Goal: Task Accomplishment & Management: Manage account settings

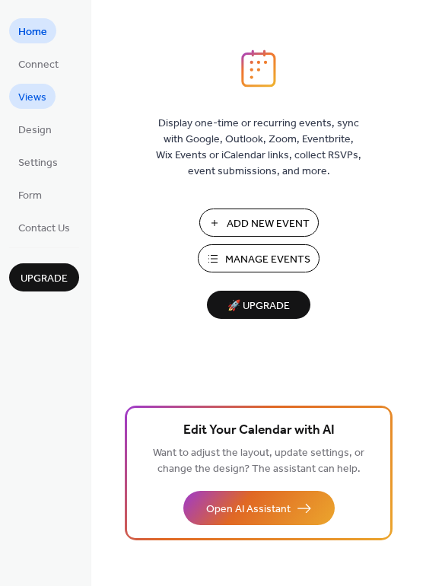
click at [40, 100] on span "Views" at bounding box center [32, 98] width 28 height 16
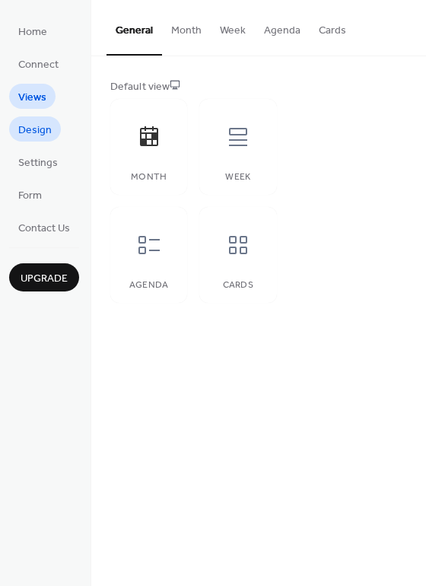
click at [33, 131] on span "Design" at bounding box center [34, 130] width 33 height 16
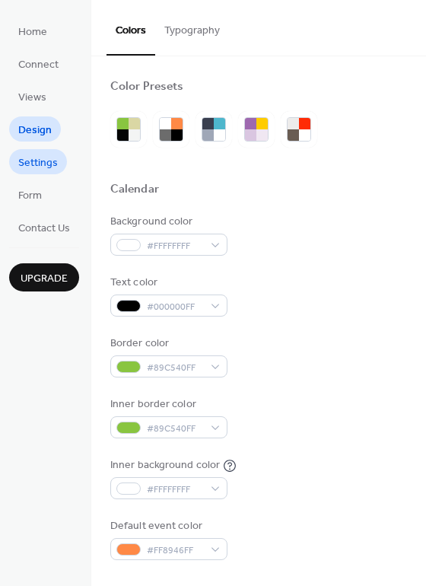
click at [36, 158] on span "Settings" at bounding box center [38, 163] width 40 height 16
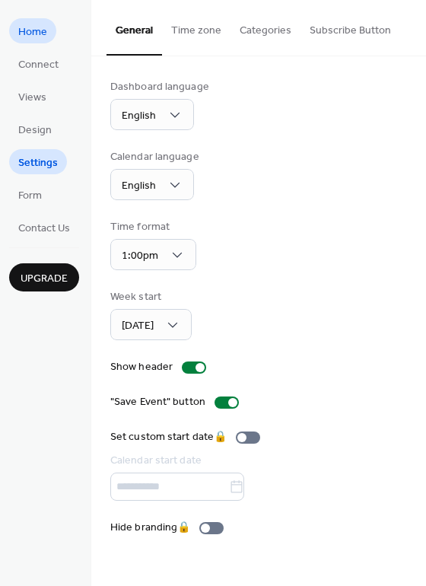
click at [38, 24] on span "Home" at bounding box center [32, 32] width 29 height 16
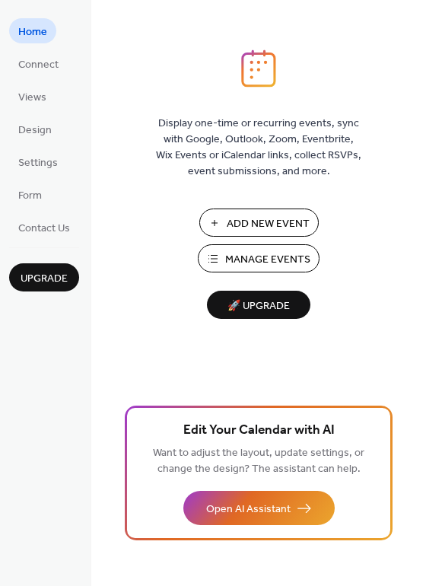
click at [259, 252] on span "Manage Events" at bounding box center [267, 260] width 85 height 16
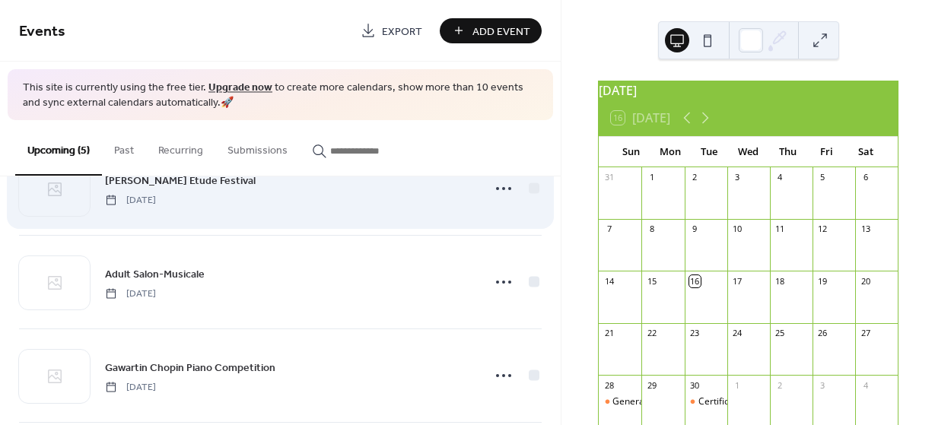
scroll to position [151, 0]
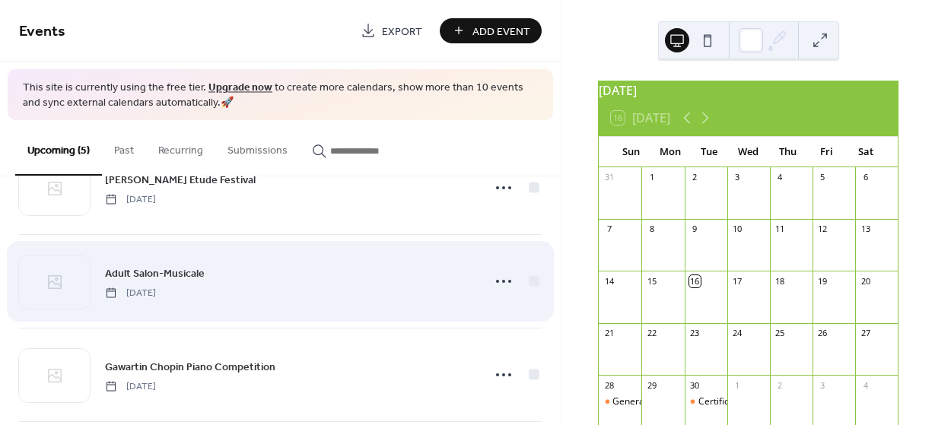
click at [156, 297] on span "[DATE]" at bounding box center [130, 293] width 51 height 14
drag, startPoint x: 388, startPoint y: 300, endPoint x: 497, endPoint y: 280, distance: 111.4
click at [497, 279] on icon at bounding box center [503, 281] width 24 height 24
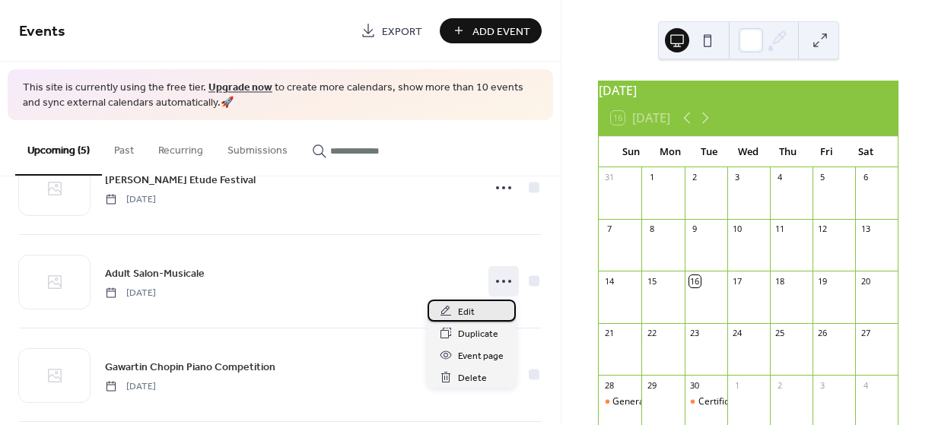
click at [476, 313] on div "Edit" at bounding box center [471, 311] width 88 height 22
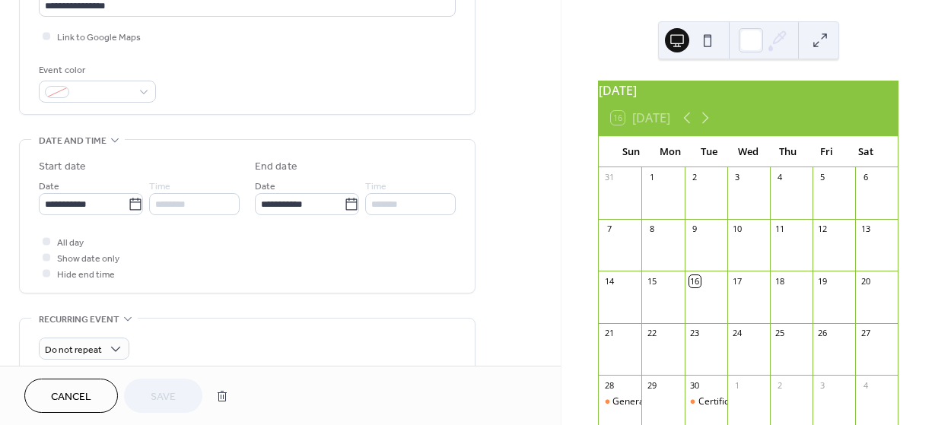
scroll to position [357, 0]
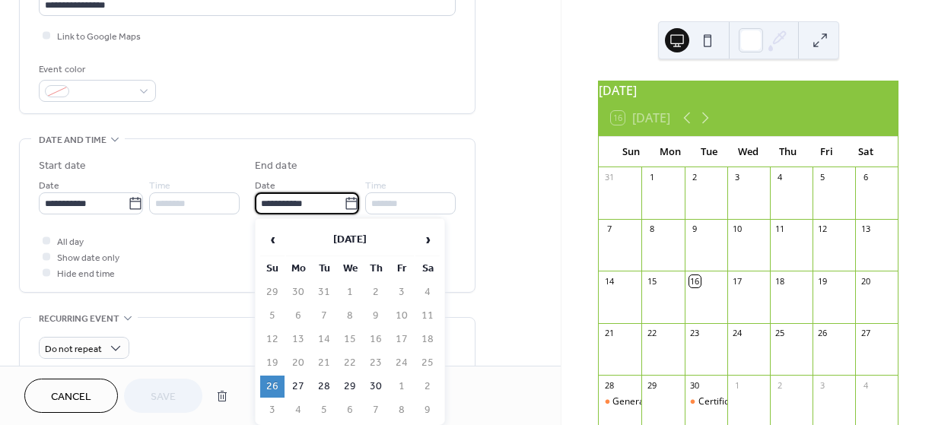
click at [277, 209] on input "**********" at bounding box center [299, 203] width 89 height 22
click at [345, 200] on icon at bounding box center [350, 203] width 11 height 12
click at [342, 200] on input "**********" at bounding box center [299, 203] width 89 height 22
click at [276, 367] on td "19" at bounding box center [272, 363] width 24 height 22
click at [276, 396] on td "26" at bounding box center [272, 387] width 24 height 22
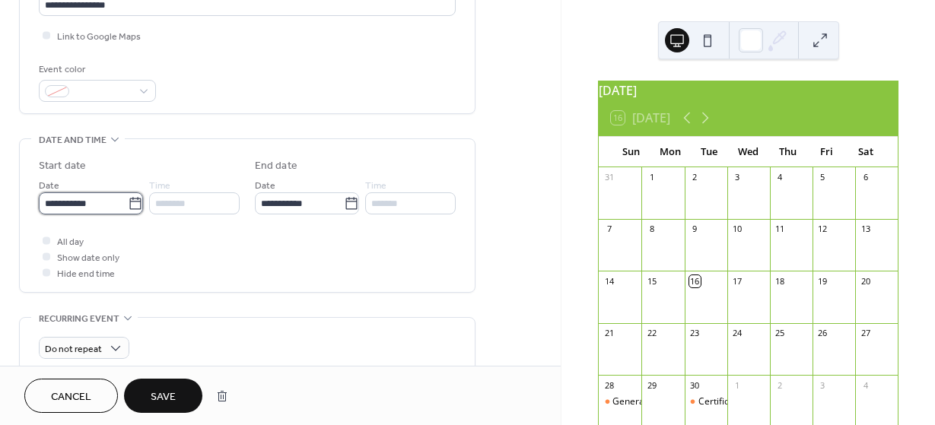
click at [56, 202] on input "**********" at bounding box center [83, 203] width 89 height 22
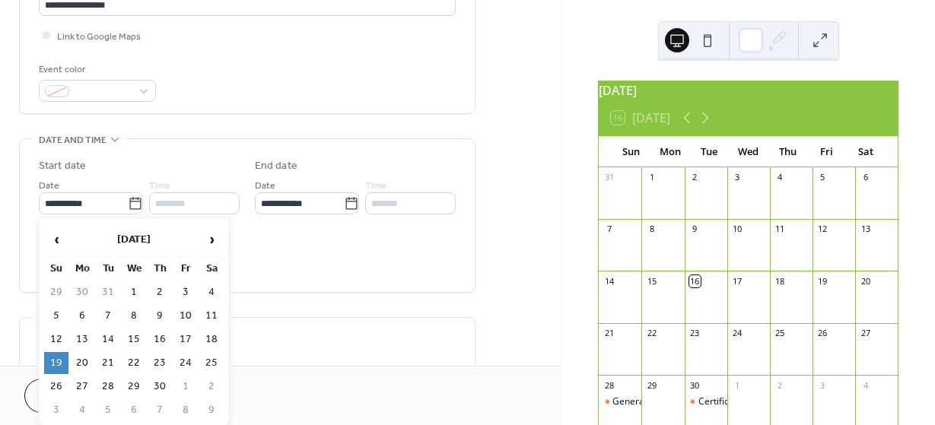
click at [59, 363] on td "19" at bounding box center [56, 363] width 24 height 22
type input "**********"
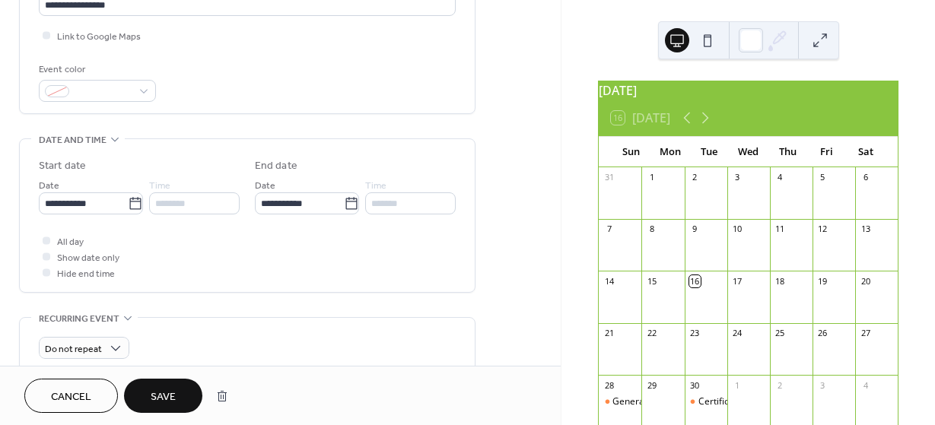
click at [285, 259] on div "All day Show date only Hide end time" at bounding box center [247, 257] width 417 height 48
click at [189, 395] on button "Save" at bounding box center [163, 396] width 78 height 34
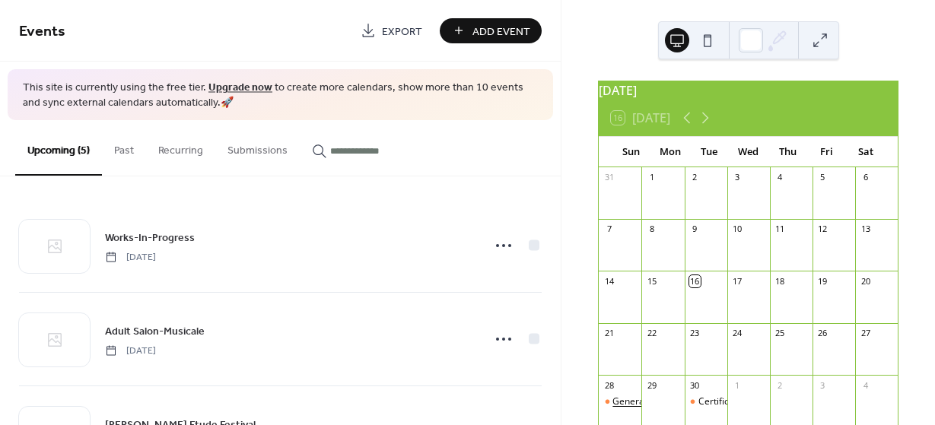
drag, startPoint x: 637, startPoint y: 402, endPoint x: 637, endPoint y: 410, distance: 7.6
click at [637, 408] on div "General Meeting MTAC-WLA" at bounding box center [673, 401] width 122 height 13
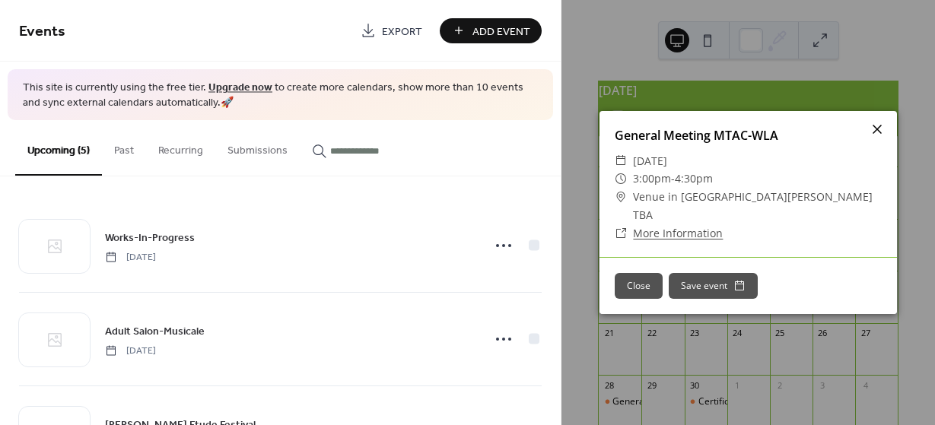
click at [877, 134] on icon at bounding box center [876, 129] width 9 height 9
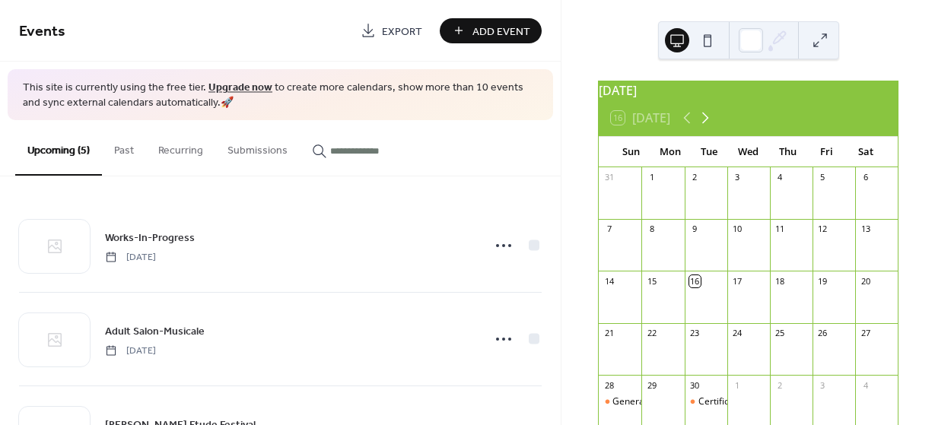
click at [706, 126] on icon at bounding box center [705, 118] width 18 height 18
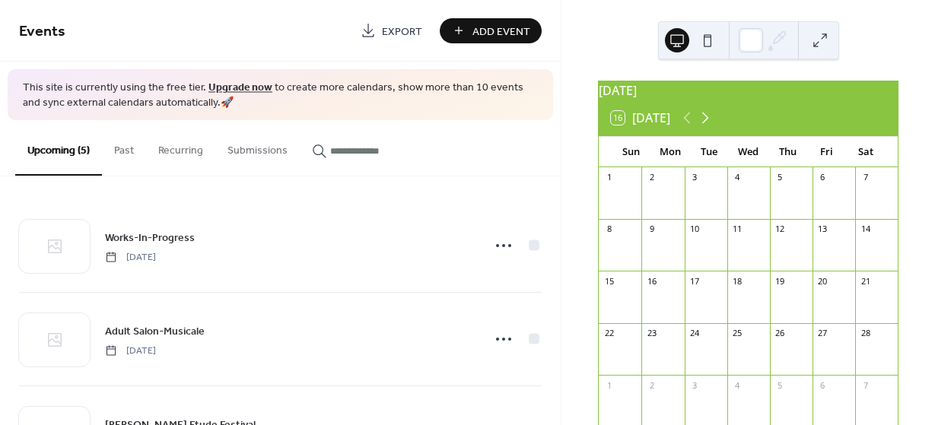
click at [706, 126] on icon at bounding box center [705, 118] width 18 height 18
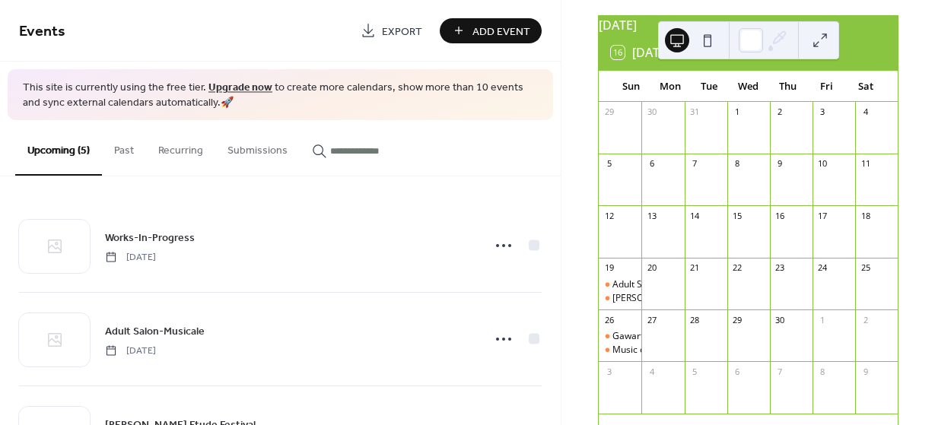
scroll to position [73, 0]
